Goal: Information Seeking & Learning: Learn about a topic

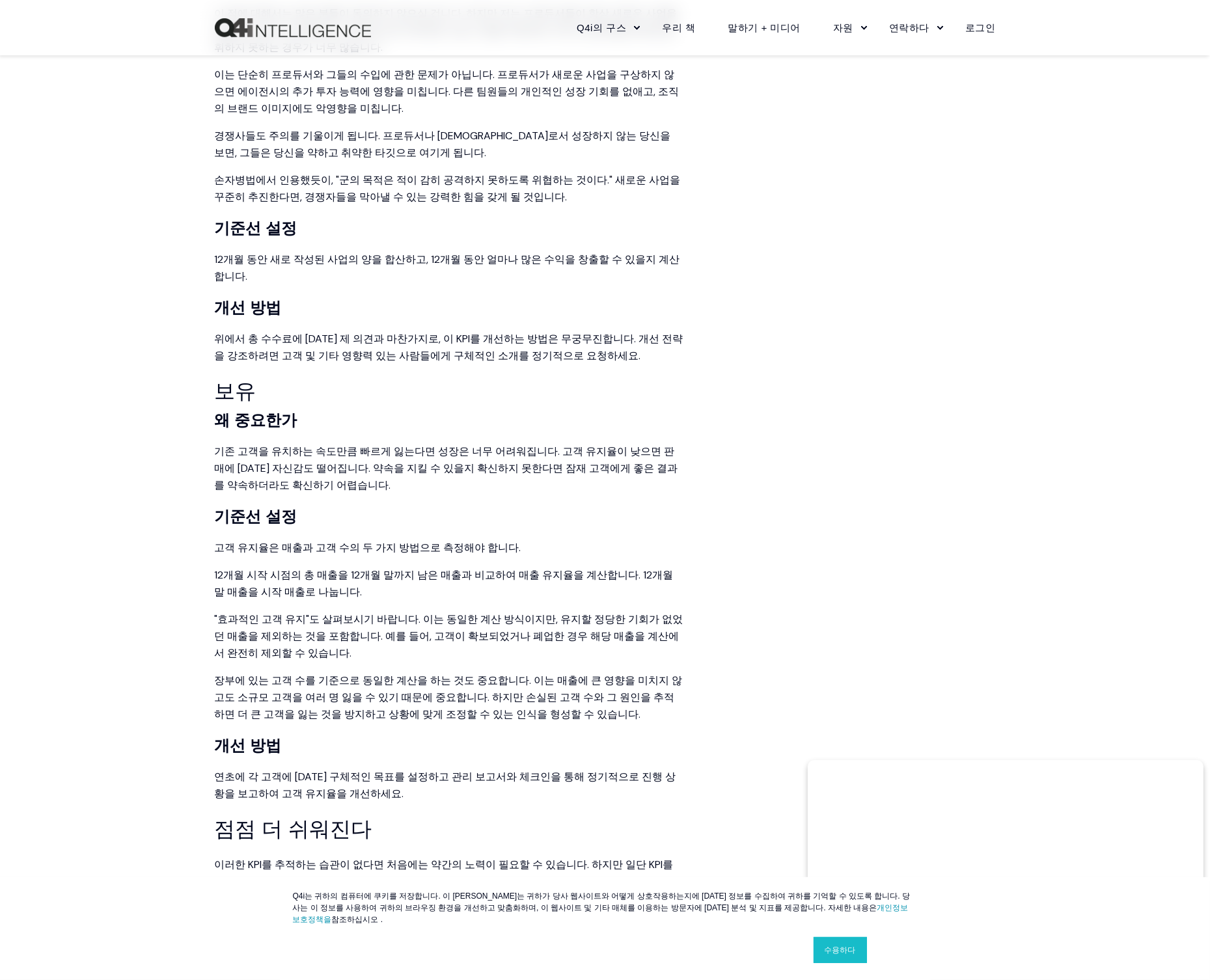
scroll to position [1887, 0]
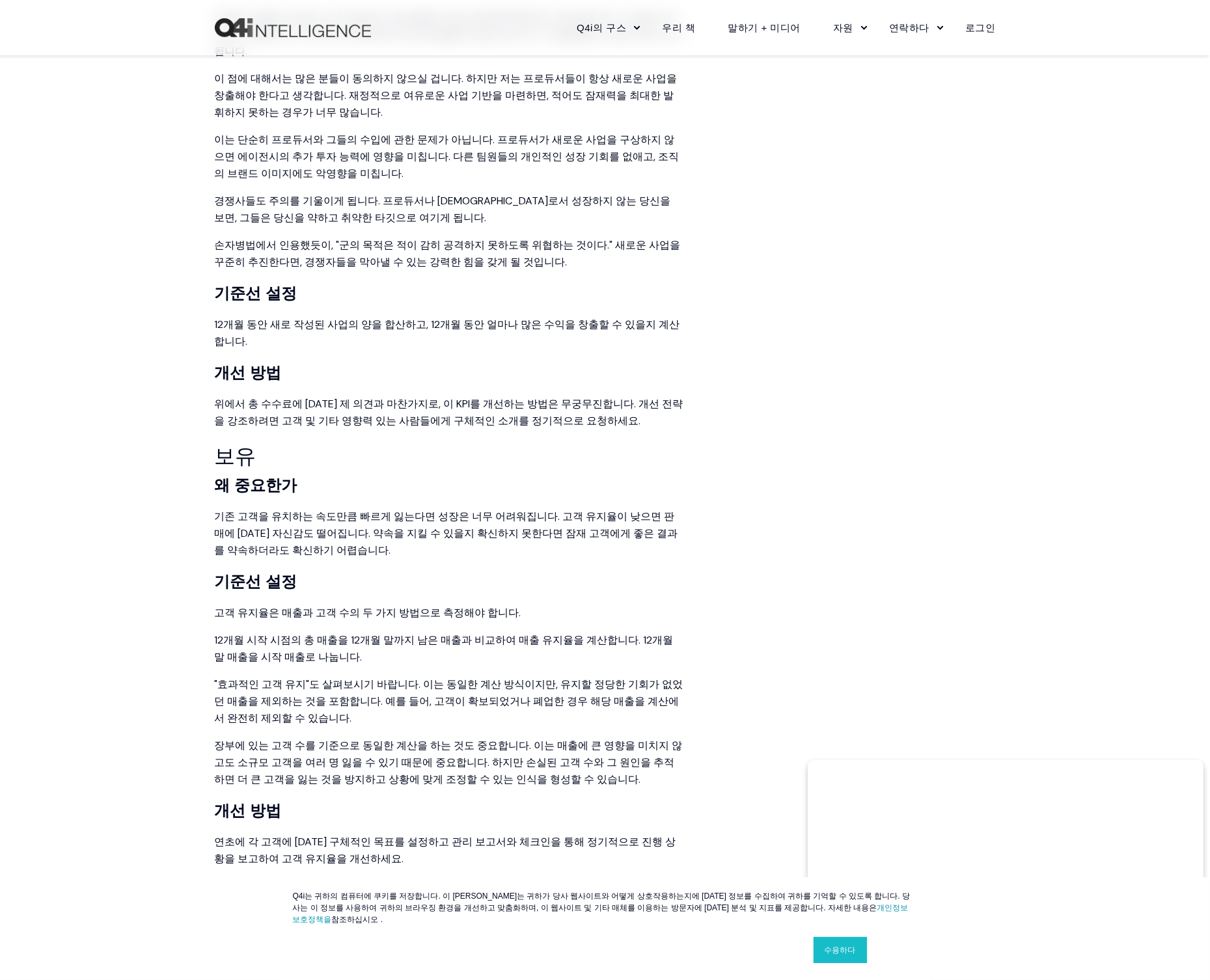
click at [408, 360] on h4 "개선 방법" at bounding box center [449, 372] width 469 height 25
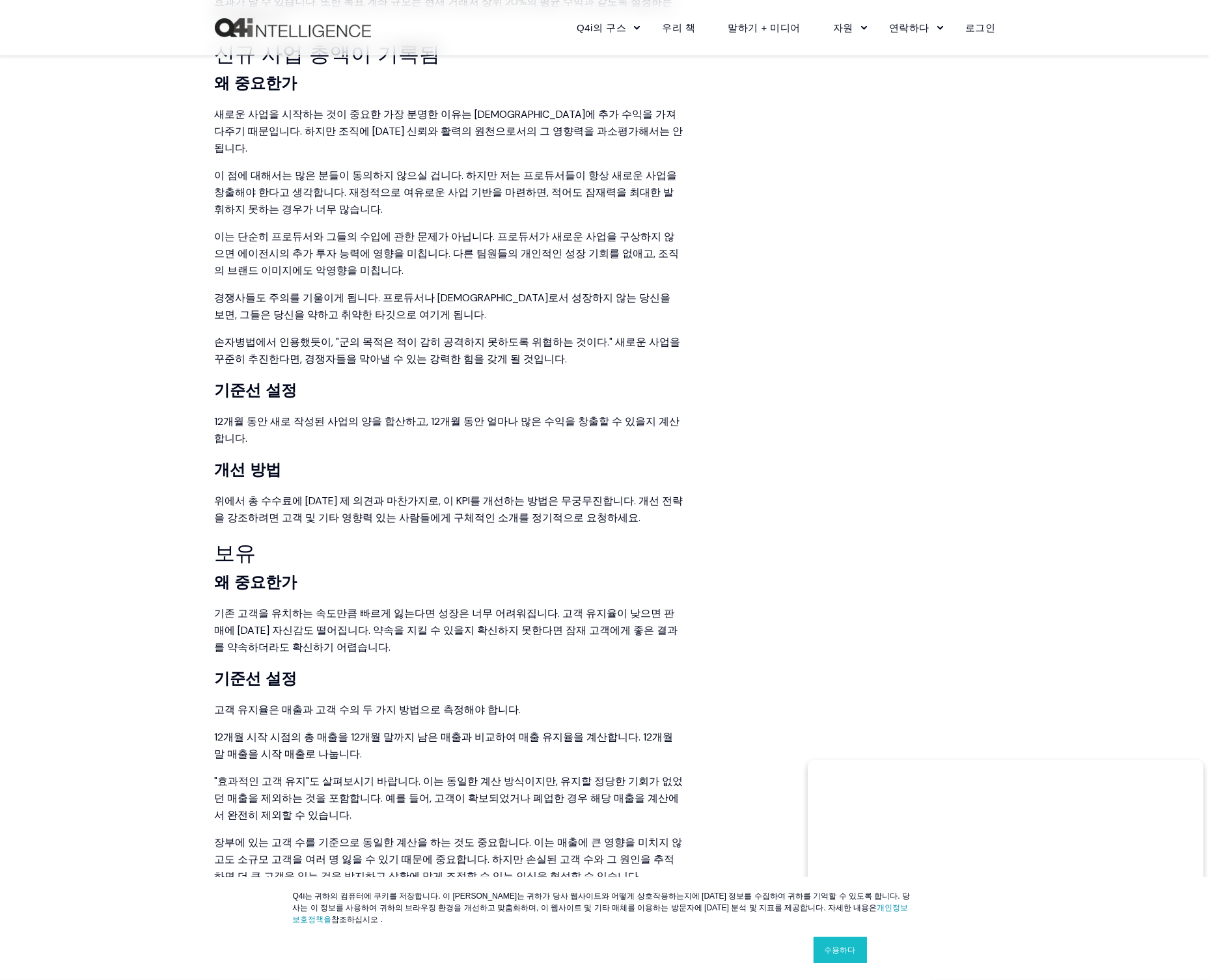
scroll to position [1562, 0]
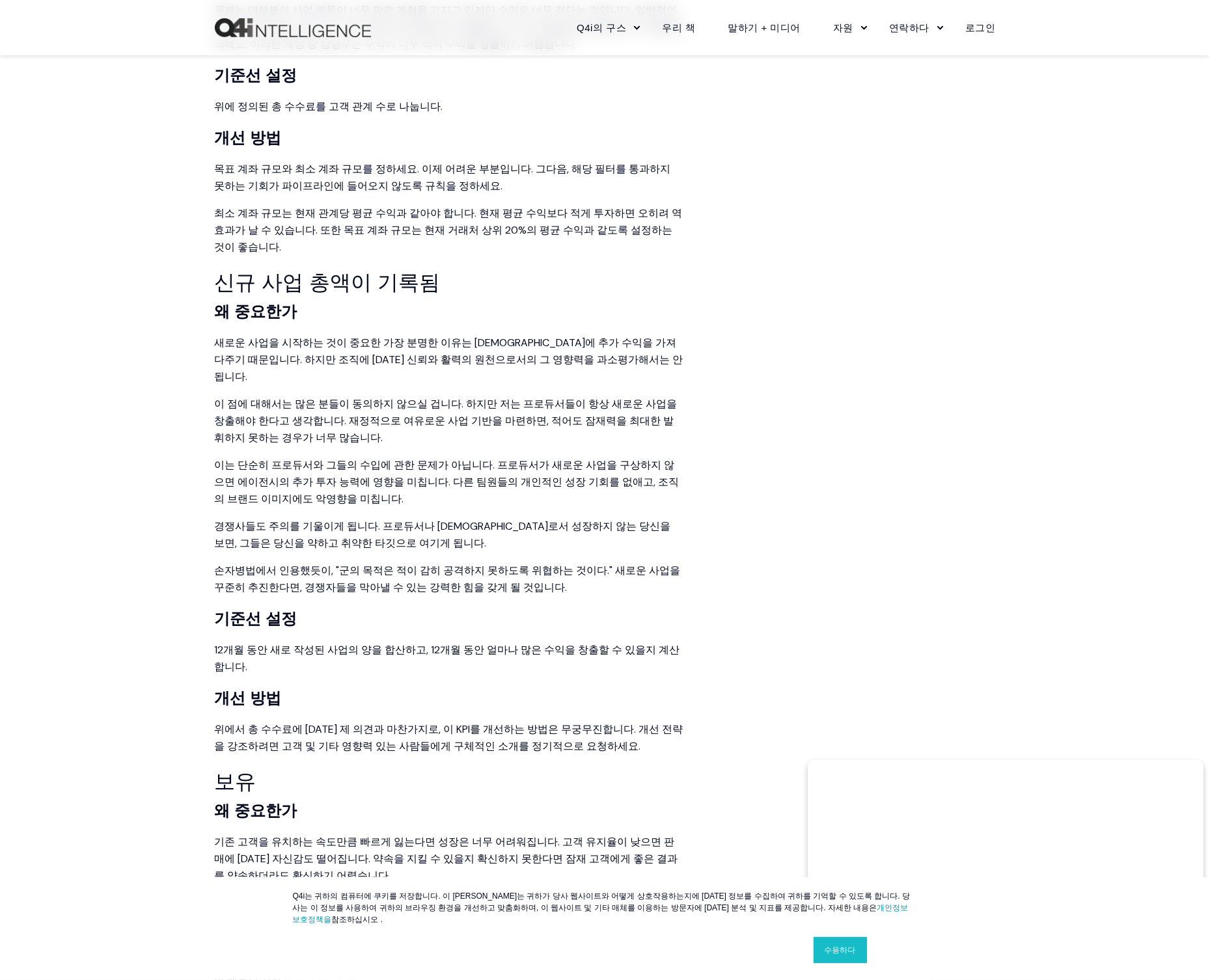
drag, startPoint x: 395, startPoint y: 429, endPoint x: 177, endPoint y: 432, distance: 218.0
click at [177, 432] on div "콘텐츠로 건너뛰기 닫다 Q4i의 구스 구스 플랫폼 거위 가격 MORE™ 영업 교육 공급업체 서비스 우리 책 말하기 + 미디어 자원 블로그 + …" at bounding box center [605, 159] width 1210 height 3442
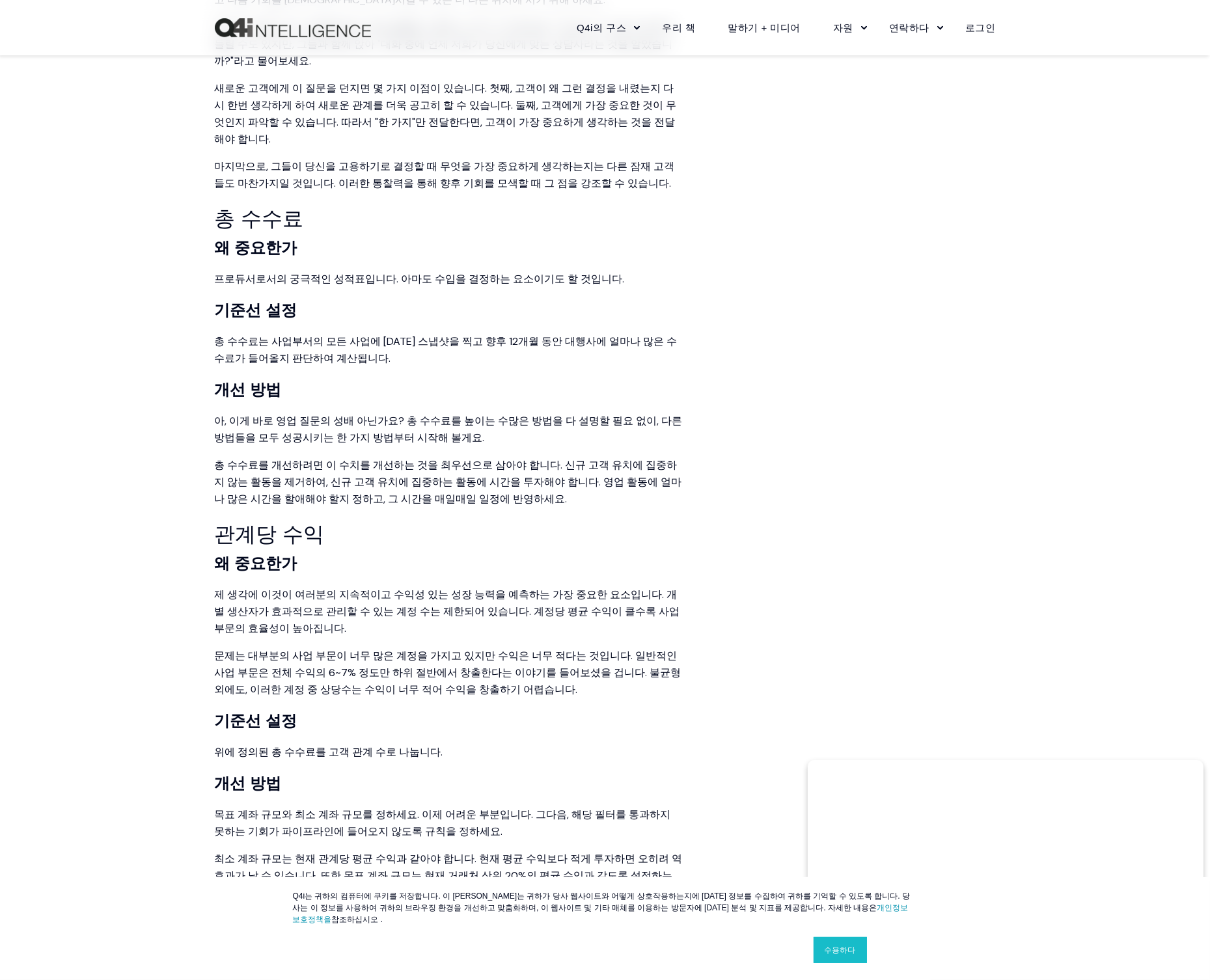
scroll to position [911, 0]
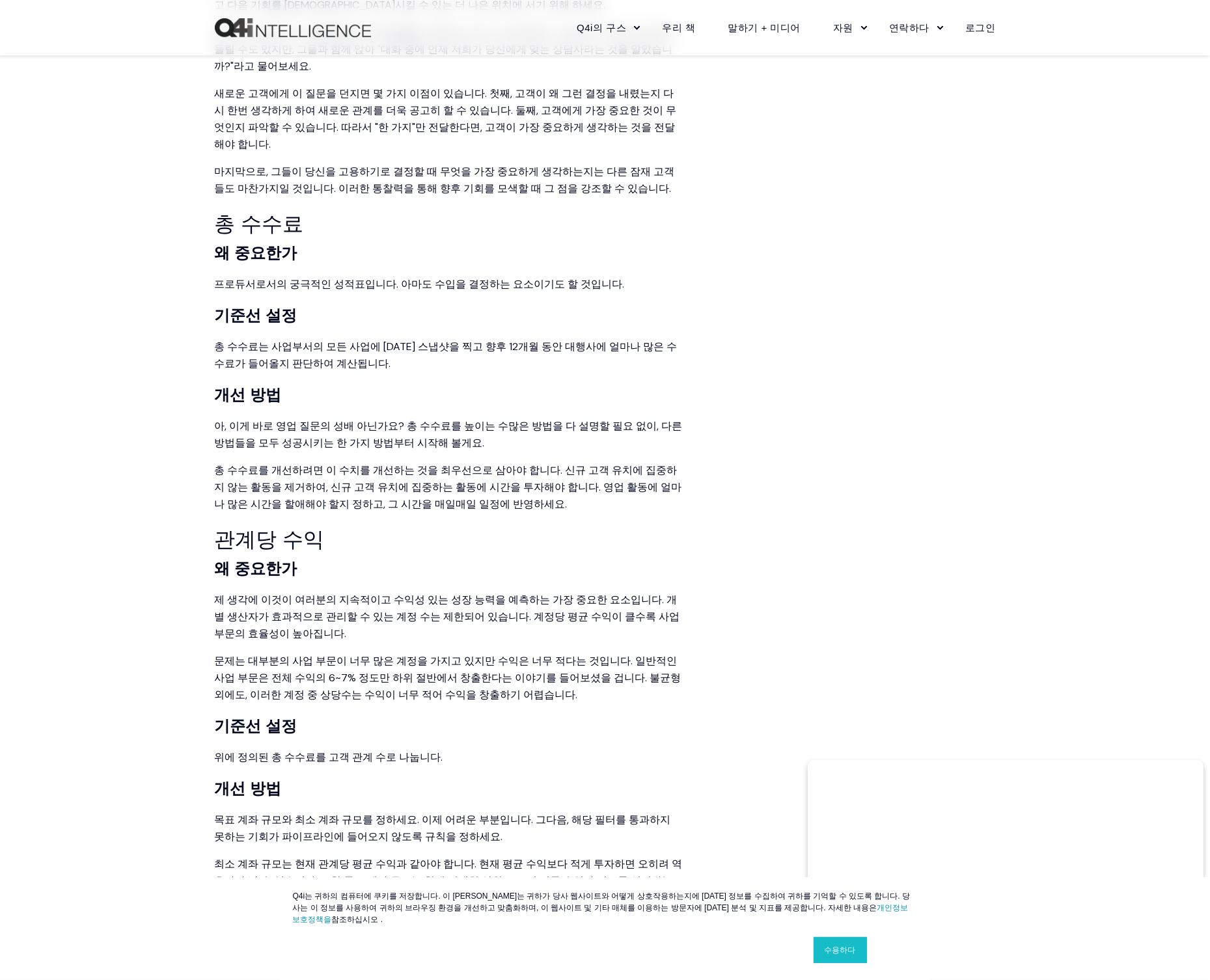
click at [292, 38] on div "Q4i의 구스 구스 플랫폼 거위 가격 MORE™ 영업 교육 공급업체 서비스 우리 책 말하기 + 미디어 자원 블로그 + 무료 자료 분석을 해보세…" at bounding box center [605, 27] width 781 height 29
click at [259, 32] on img "홈으로 돌아가기" at bounding box center [293, 28] width 156 height 20
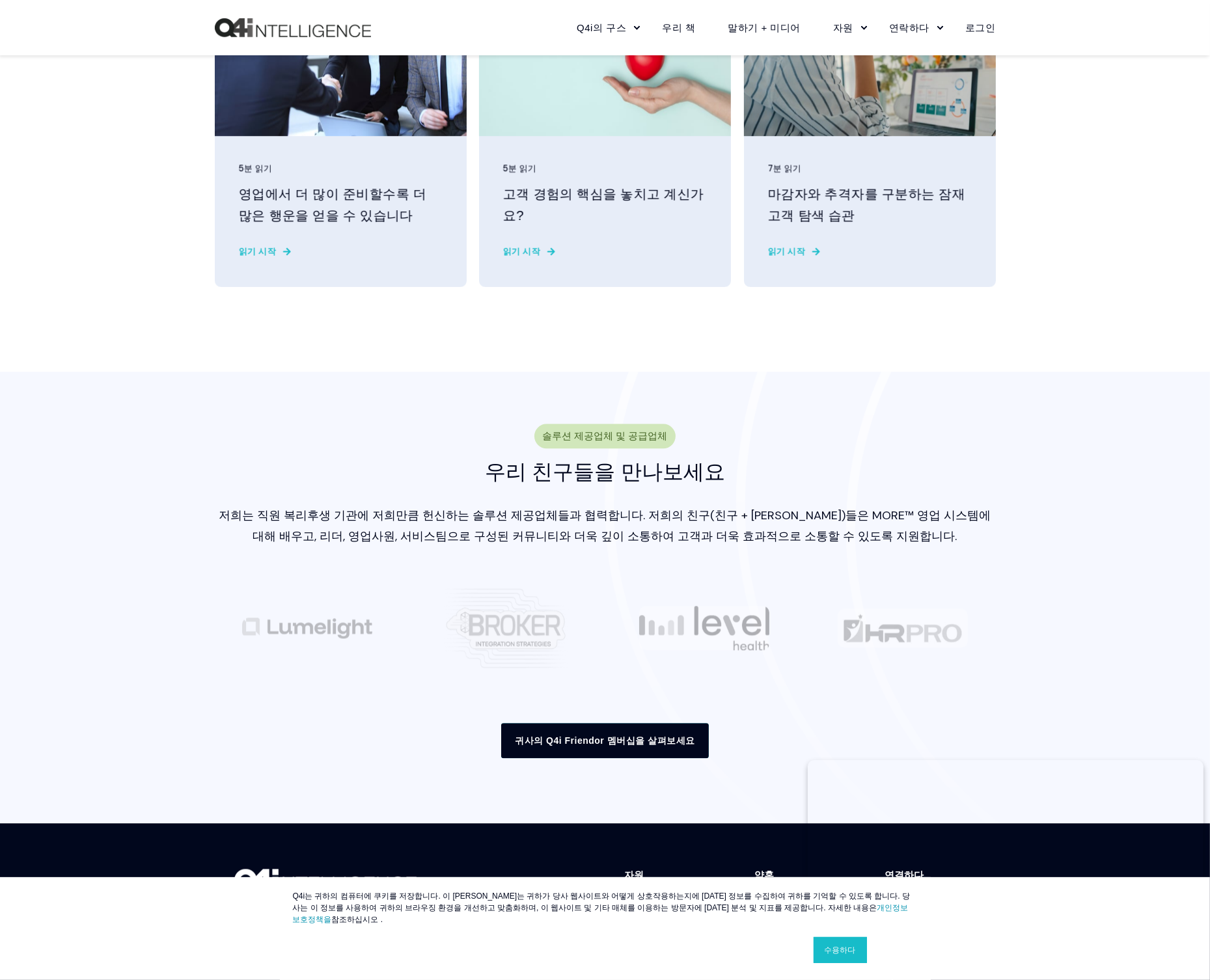
scroll to position [3336, 0]
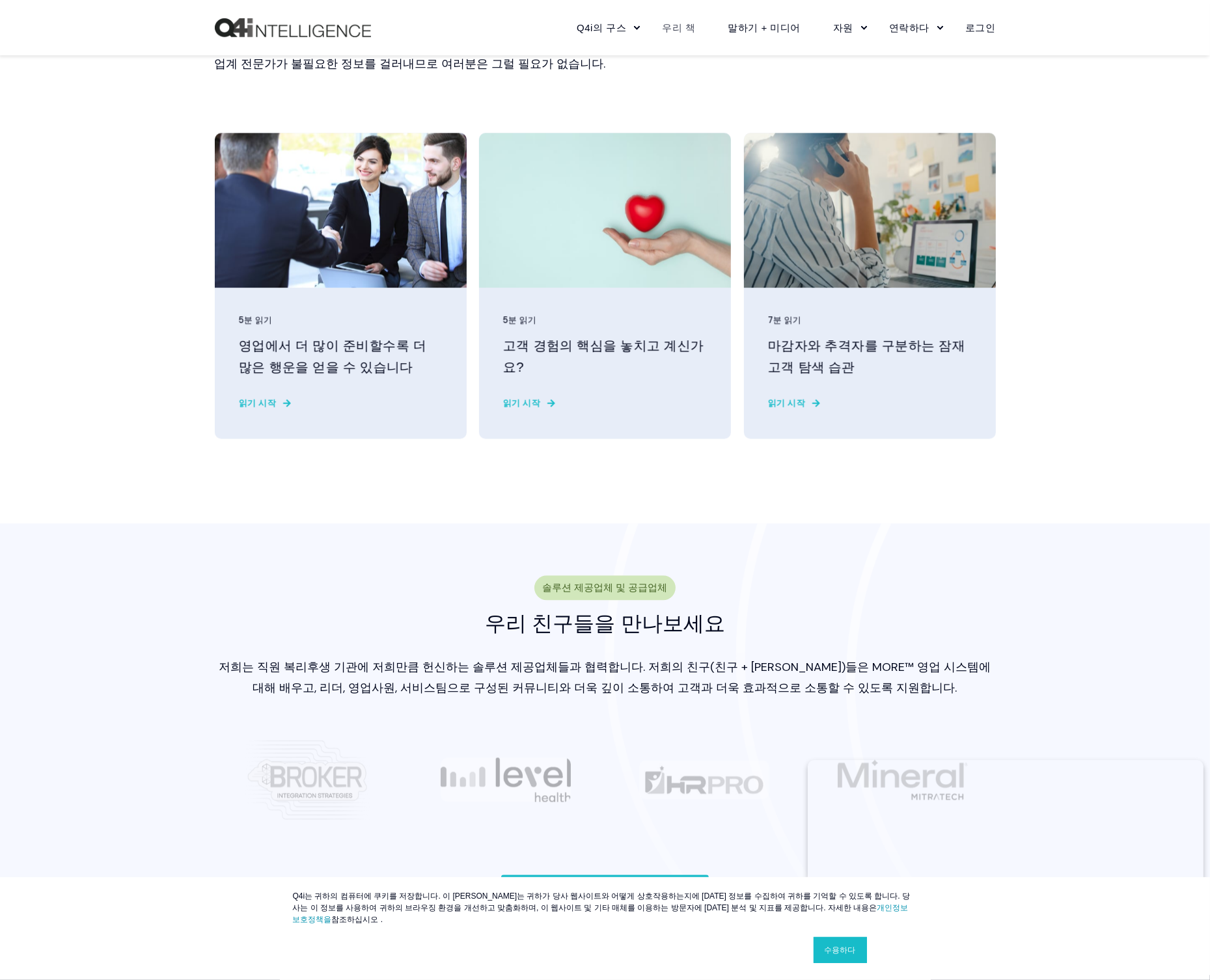
click at [695, 30] on font "우리 책" at bounding box center [678, 27] width 33 height 11
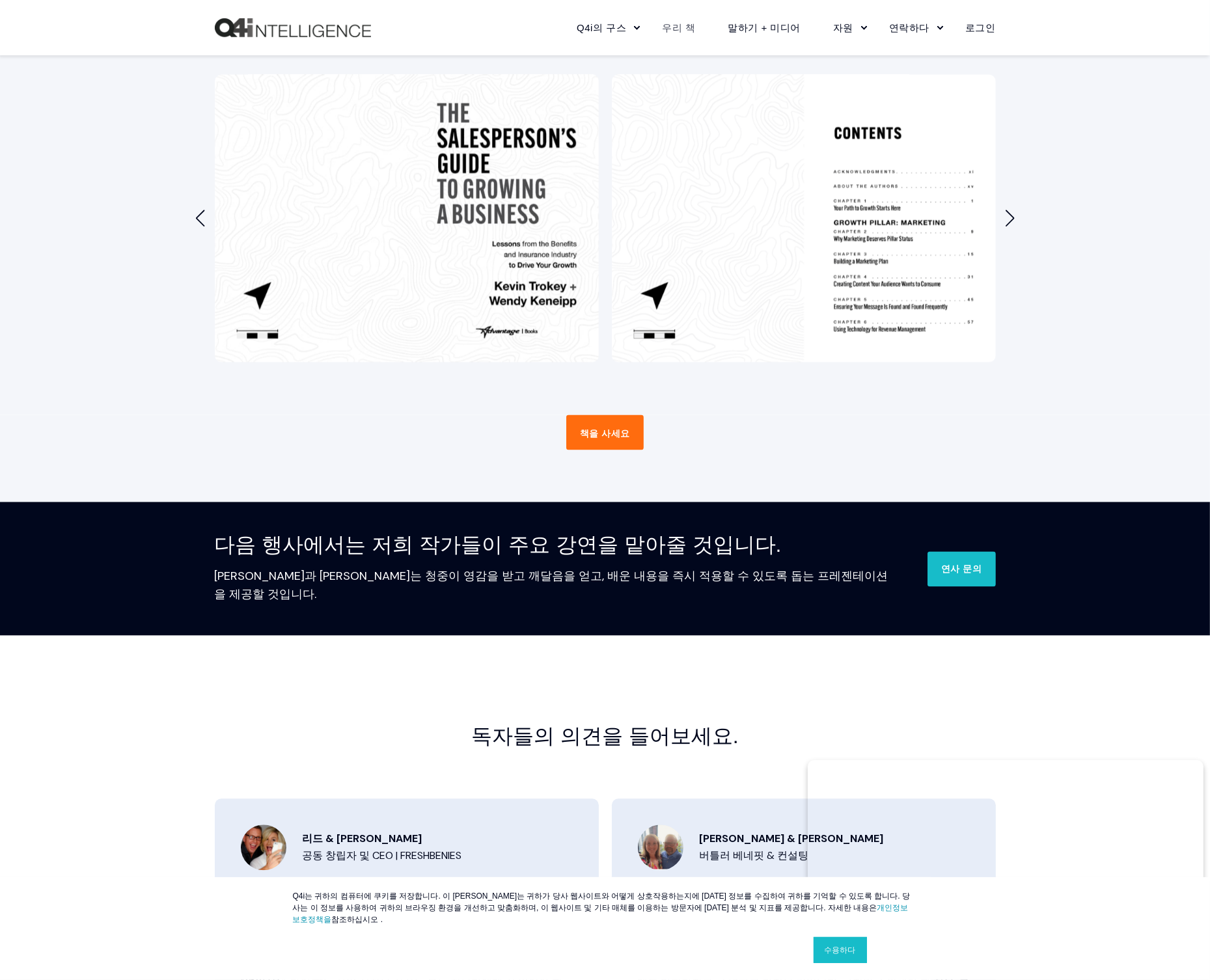
scroll to position [3059, 0]
